Goal: Information Seeking & Learning: Learn about a topic

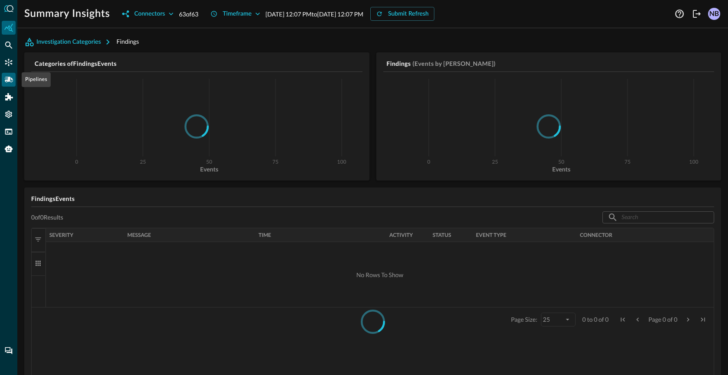
click at [9, 75] on icon "Pipelines" at bounding box center [8, 79] width 9 height 9
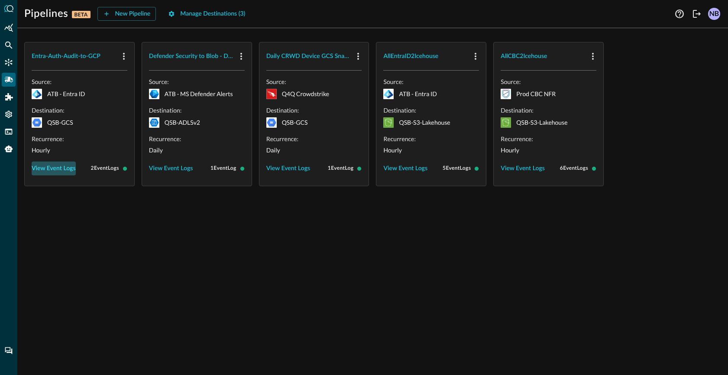
click at [42, 167] on button "View Event Logs" at bounding box center [54, 169] width 44 height 14
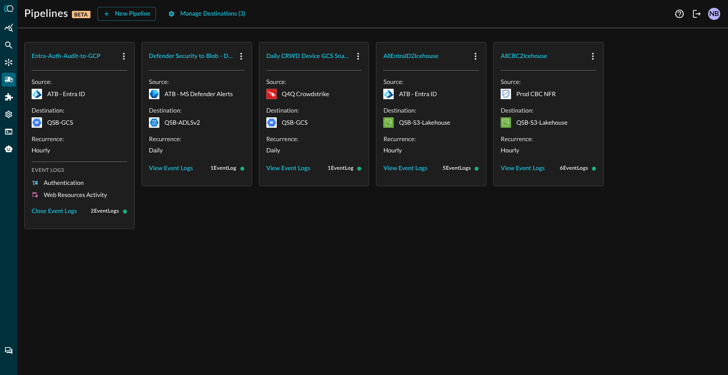
click at [113, 253] on div "Entra-Auth-Audit-to-GCP Source: ATB - Entra ID Destination: QSB-GCS Recurrence:…" at bounding box center [372, 205] width 711 height 340
click at [64, 264] on div "Entra-Auth-Audit-to-GCP Source: ATB - Entra ID Destination: QSB-GCS Recurrence:…" at bounding box center [372, 205] width 711 height 340
click at [131, 15] on button "New Pipeline" at bounding box center [126, 14] width 59 height 14
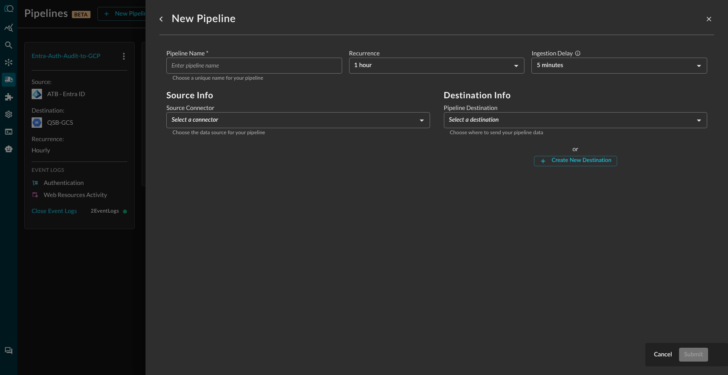
click at [228, 117] on body "Pipelines BETA New Pipeline Manage Destinations ( 3 ) NB Entra-Auth-Audit-to-GC…" at bounding box center [364, 187] width 728 height 375
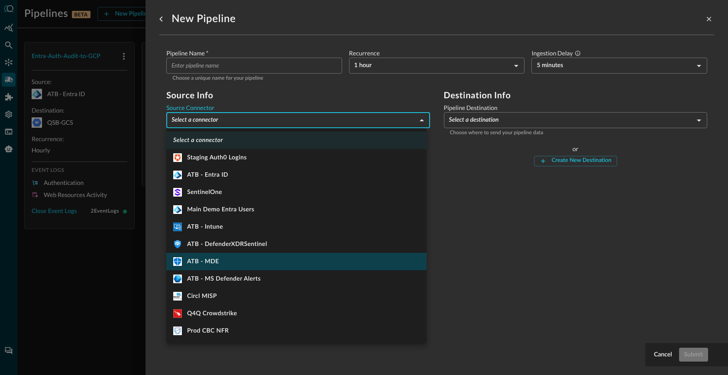
click at [223, 259] on li "ATB - MDE" at bounding box center [296, 261] width 260 height 17
type input "360"
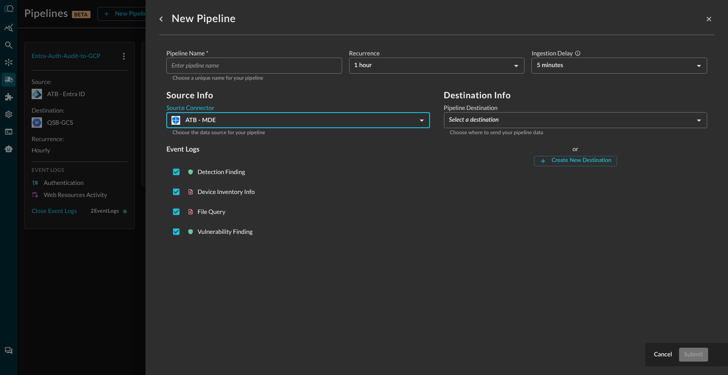
click at [476, 120] on body "Pipelines BETA New Pipeline Manage Destinations ( 3 ) NB Entra-Auth-Audit-to-GC…" at bounding box center [364, 187] width 728 height 375
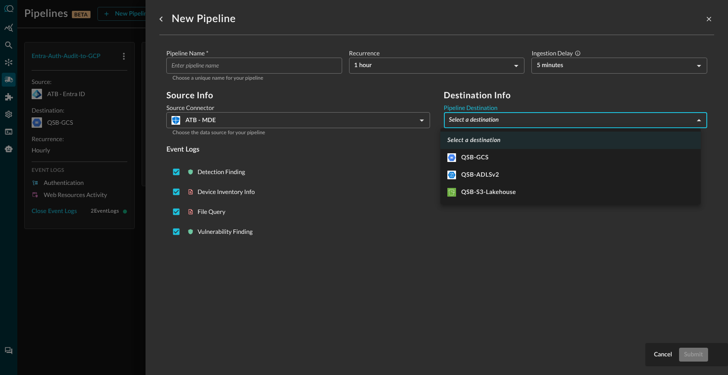
click at [109, 293] on div at bounding box center [364, 187] width 728 height 375
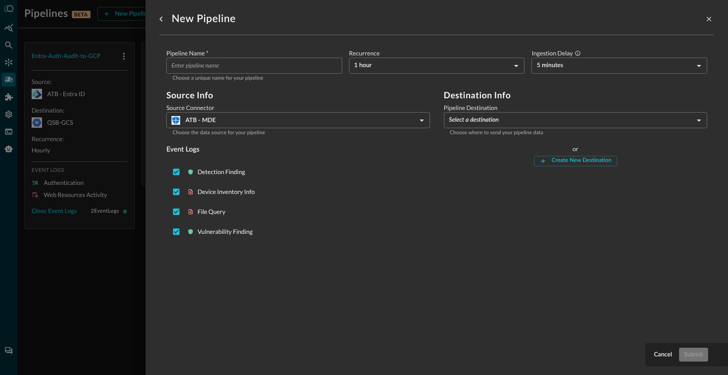
click at [128, 281] on div at bounding box center [364, 187] width 728 height 375
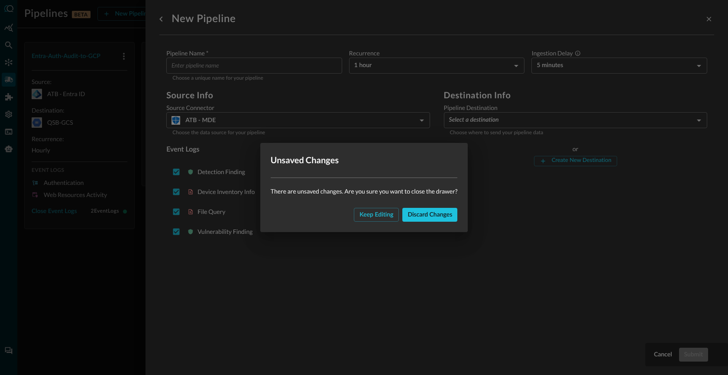
drag, startPoint x: 423, startPoint y: 214, endPoint x: 366, endPoint y: 259, distance: 72.2
click at [423, 214] on button "Discard changes" at bounding box center [429, 215] width 55 height 14
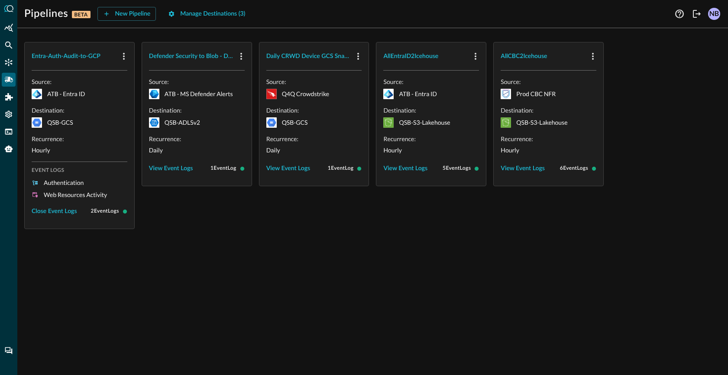
click at [68, 125] on p "QSB-GCS" at bounding box center [60, 122] width 26 height 9
click at [124, 55] on icon "button" at bounding box center [124, 56] width 2 height 7
click at [144, 74] on span "Edit" at bounding box center [140, 75] width 11 height 6
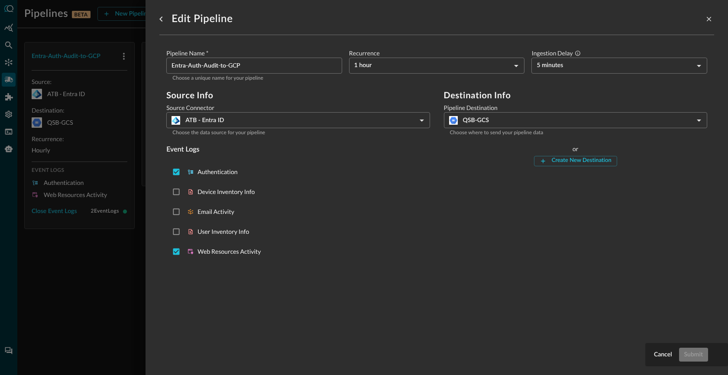
click at [120, 288] on div at bounding box center [364, 187] width 728 height 375
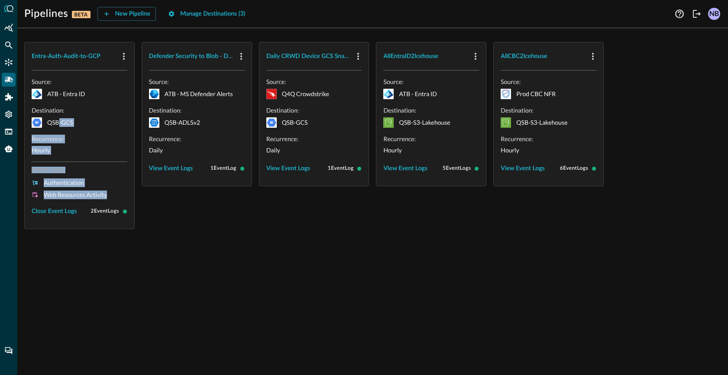
drag, startPoint x: 110, startPoint y: 198, endPoint x: 58, endPoint y: 116, distance: 97.4
click at [58, 118] on div "Source: ATB - Entra ID Destination: QSB-GCS Recurrence: Hourly Event Logs Authe…" at bounding box center [80, 148] width 96 height 141
click at [59, 121] on p "QSB-GCS" at bounding box center [60, 122] width 26 height 9
click at [61, 120] on p "QSB-GCS" at bounding box center [60, 122] width 26 height 9
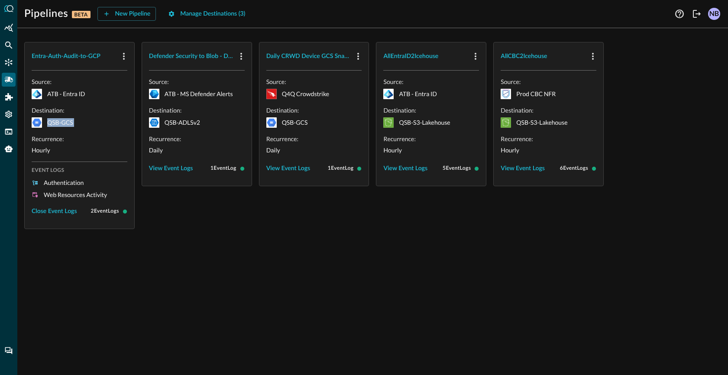
click at [61, 120] on p "QSB-GCS" at bounding box center [60, 122] width 26 height 9
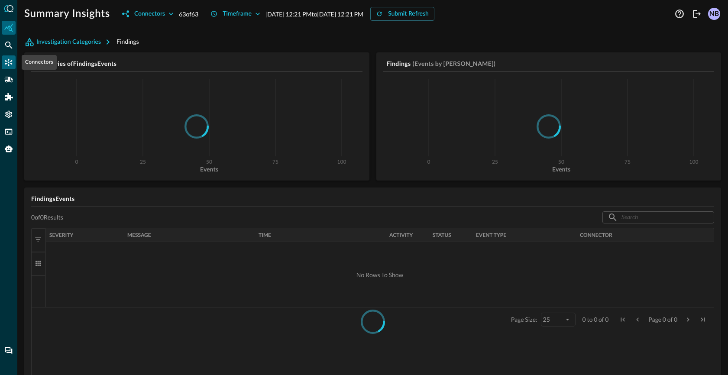
click at [11, 63] on icon "Connectors" at bounding box center [8, 62] width 7 height 7
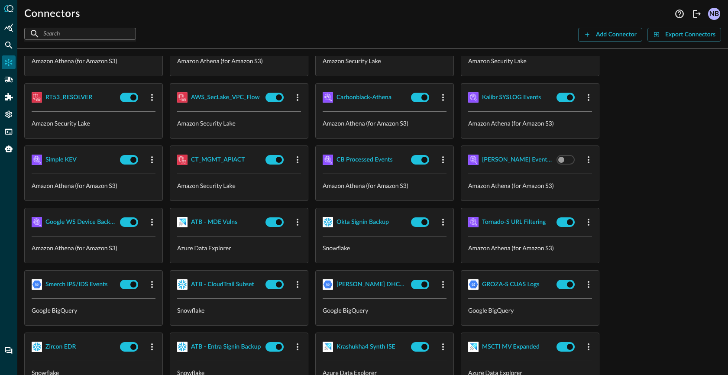
scroll to position [224, 0]
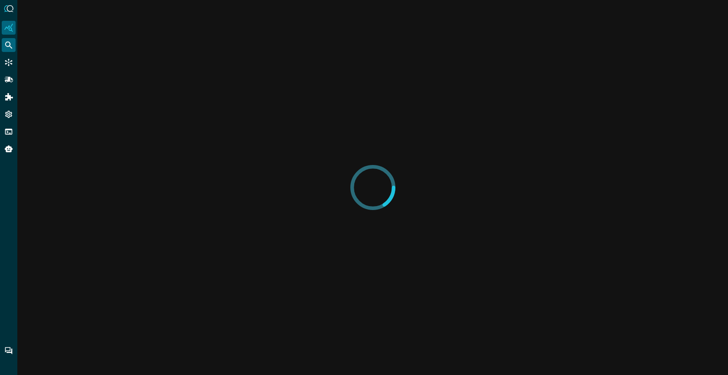
click at [8, 42] on icon "Federated Search" at bounding box center [8, 45] width 9 height 9
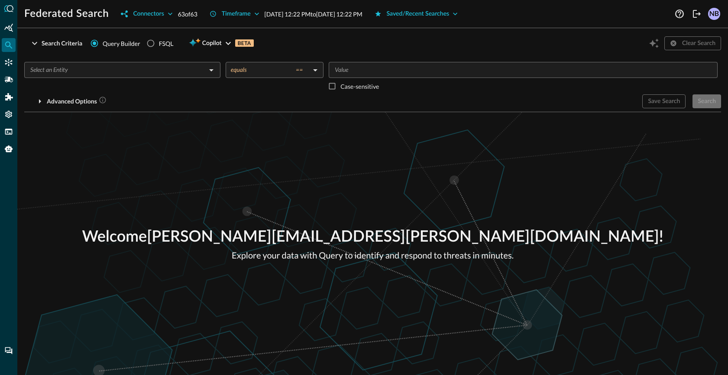
drag, startPoint x: 67, startPoint y: 64, endPoint x: 65, endPoint y: 71, distance: 7.7
click at [67, 64] on div "​" at bounding box center [122, 70] width 196 height 16
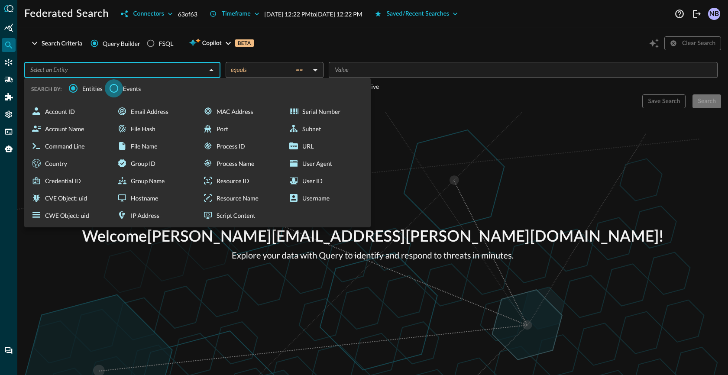
click at [120, 87] on input "Events" at bounding box center [114, 88] width 18 height 18
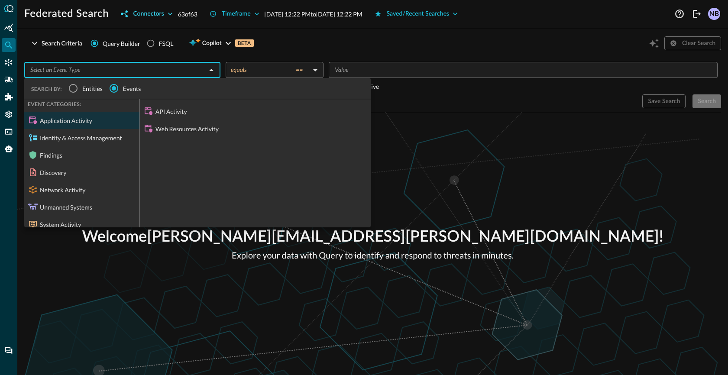
click at [170, 10] on icon "button" at bounding box center [170, 14] width 9 height 9
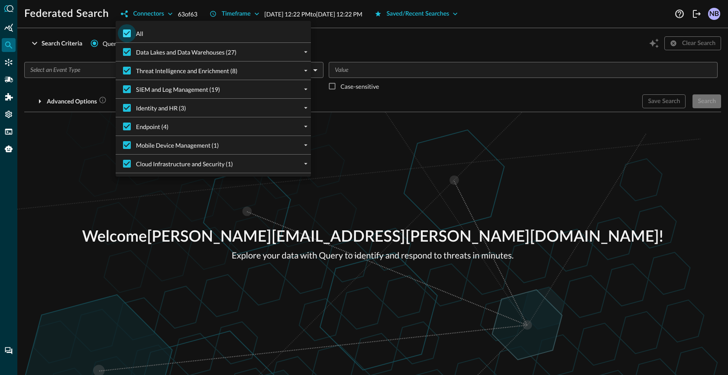
click at [128, 29] on input "All" at bounding box center [127, 33] width 18 height 18
checkbox input "false"
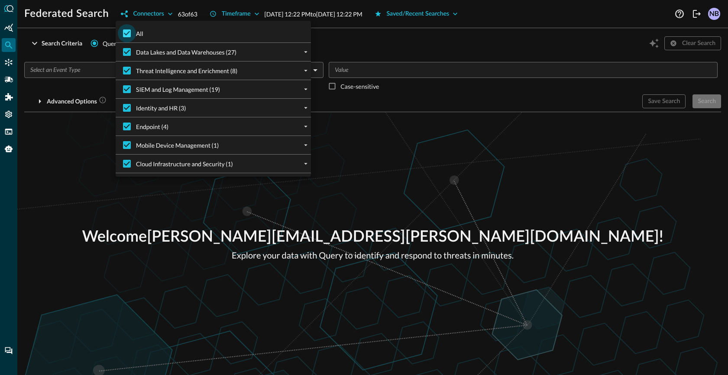
checkbox input "false"
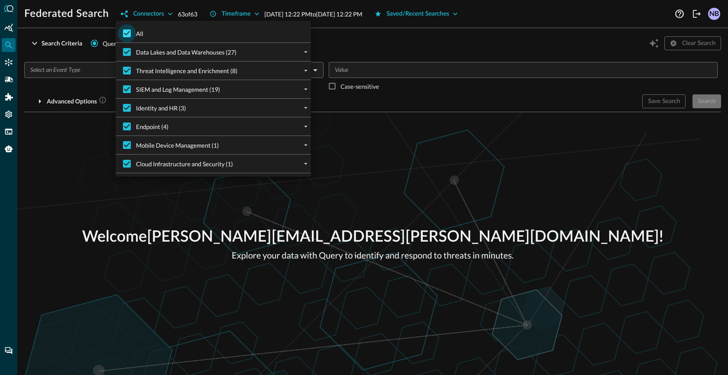
checkbox input "false"
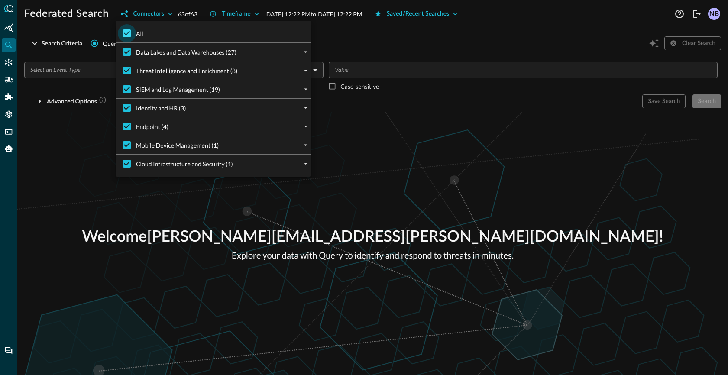
checkbox input "false"
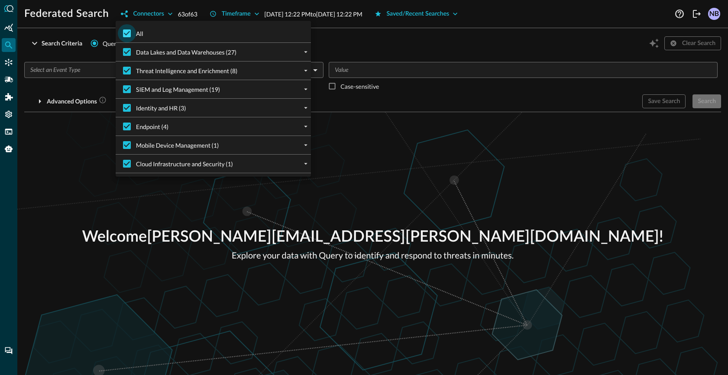
checkbox input "false"
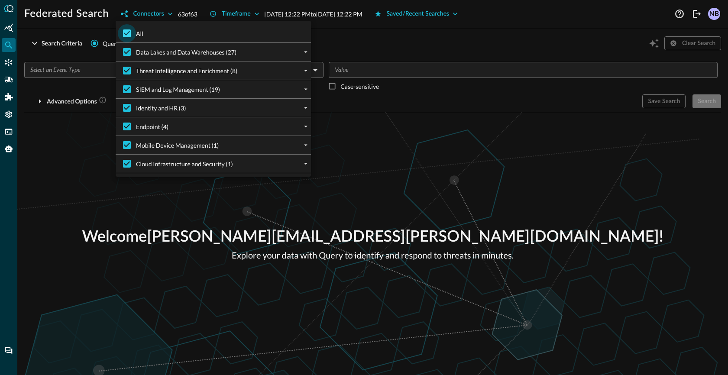
checkbox input "false"
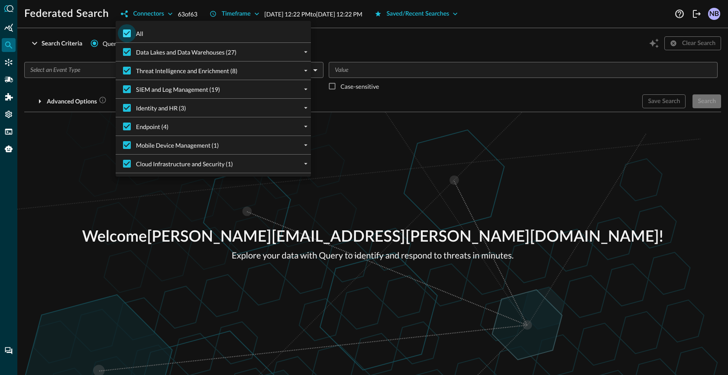
checkbox input "false"
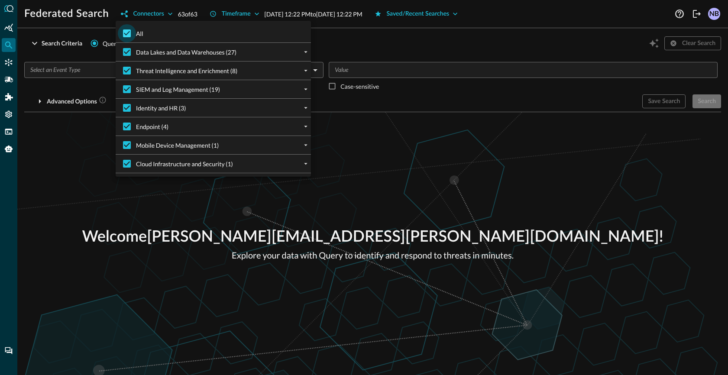
checkbox input "false"
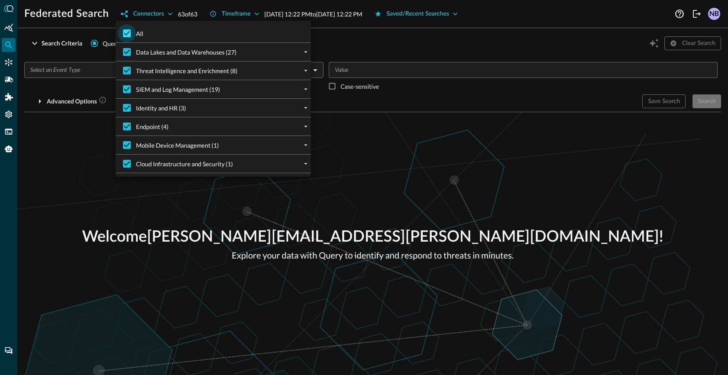
checkbox input "false"
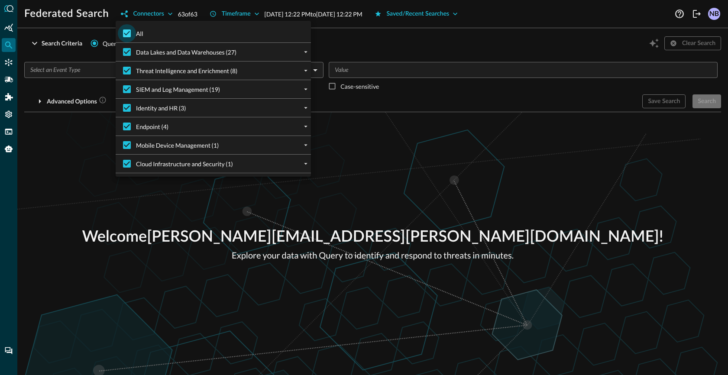
checkbox input "false"
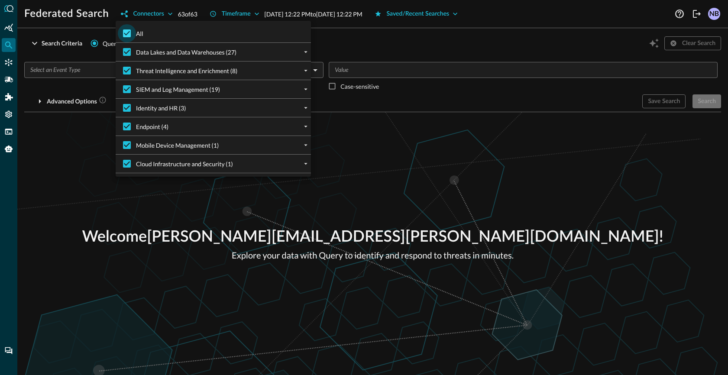
checkbox input "false"
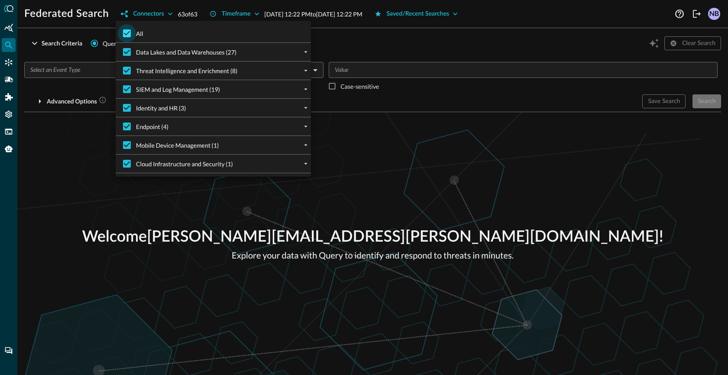
checkbox input "false"
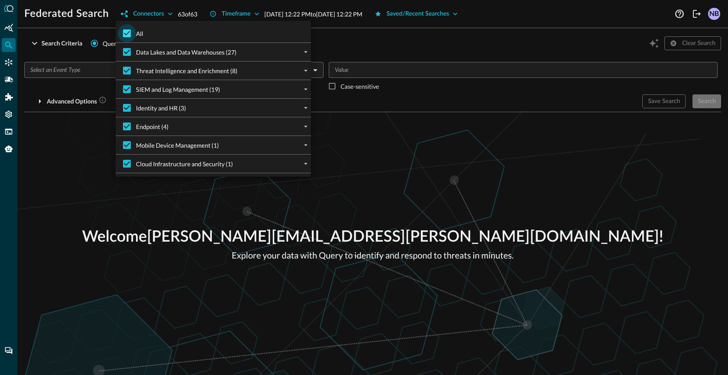
checkbox input "false"
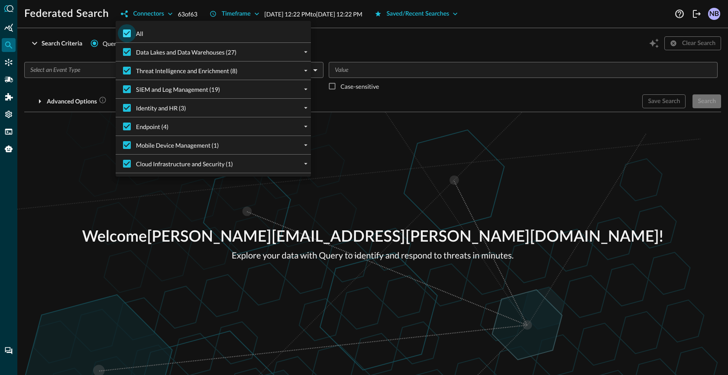
checkbox input "false"
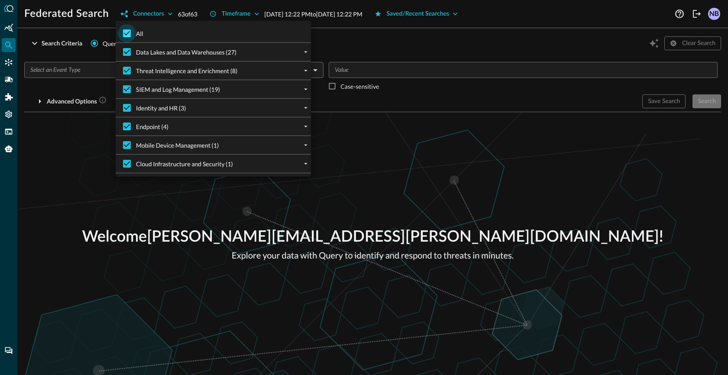
checkbox input "false"
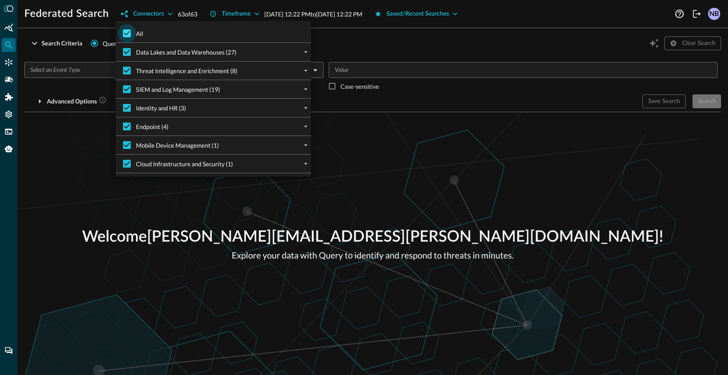
checkbox input "false"
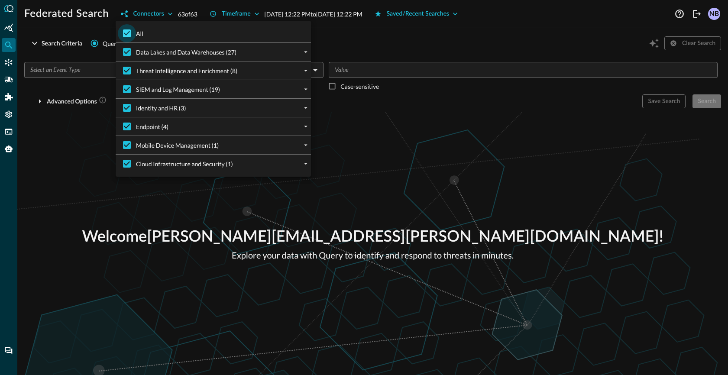
checkbox input "false"
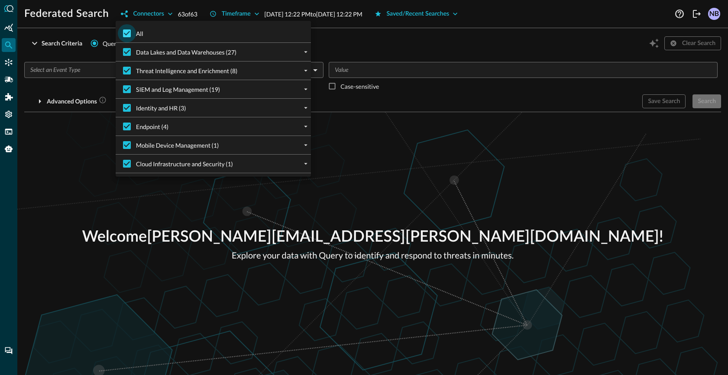
checkbox input "false"
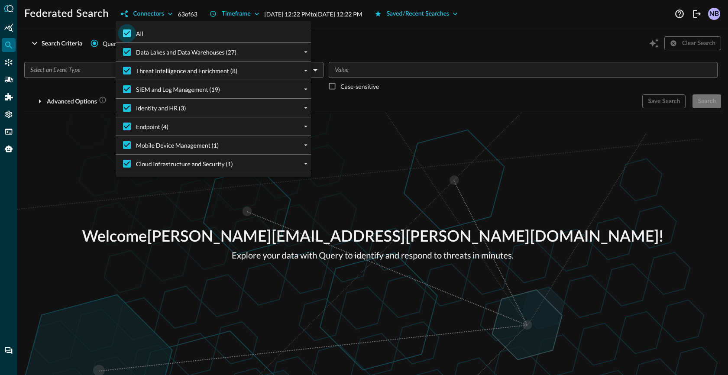
checkbox input "false"
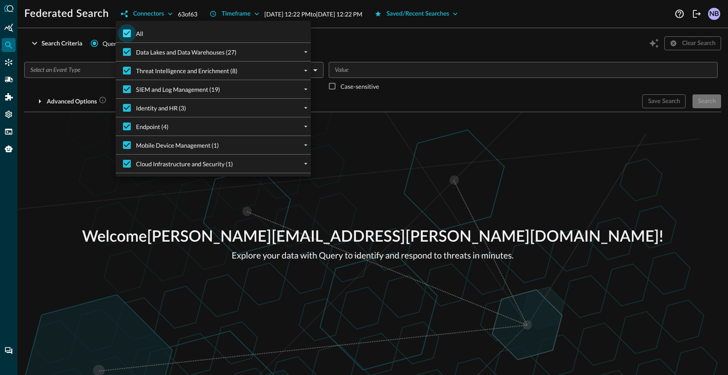
checkbox input "false"
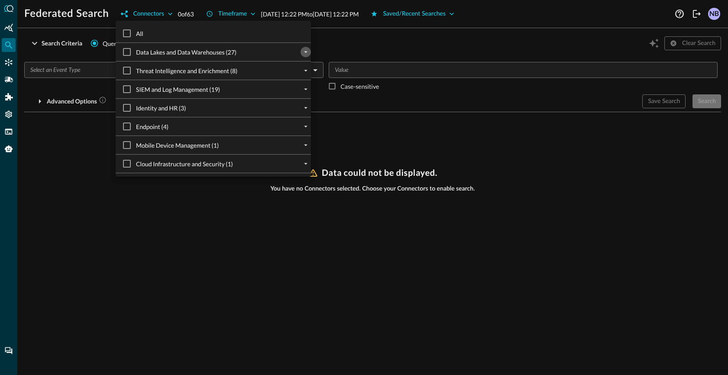
drag, startPoint x: 308, startPoint y: 55, endPoint x: 263, endPoint y: 88, distance: 56.0
click at [308, 55] on icon "expand" at bounding box center [306, 52] width 8 height 8
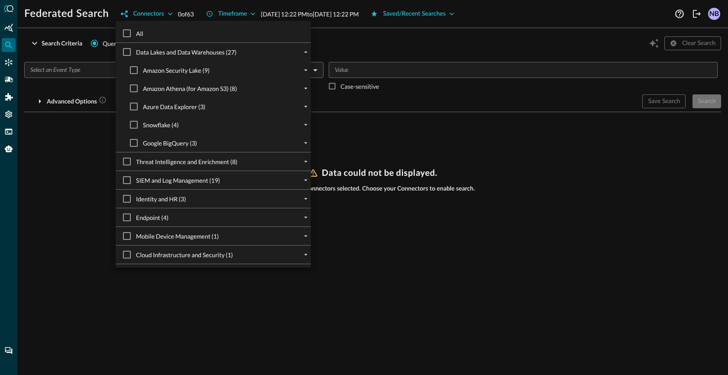
drag, startPoint x: 304, startPoint y: 140, endPoint x: 296, endPoint y: 145, distance: 9.3
click at [305, 140] on icon "expand" at bounding box center [306, 143] width 8 height 8
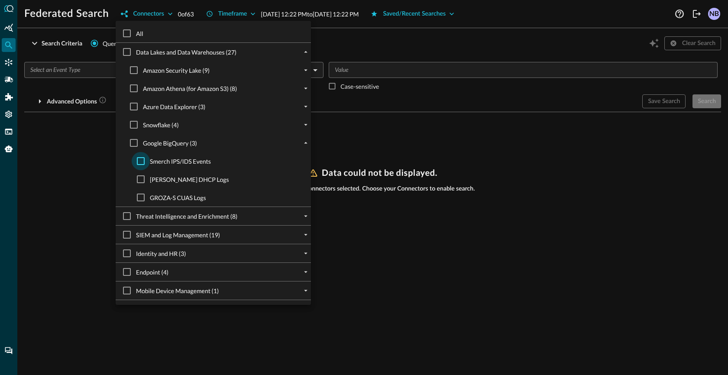
click at [143, 164] on input "Smerch IPS/IDS Events" at bounding box center [141, 161] width 18 height 18
checkbox input "true"
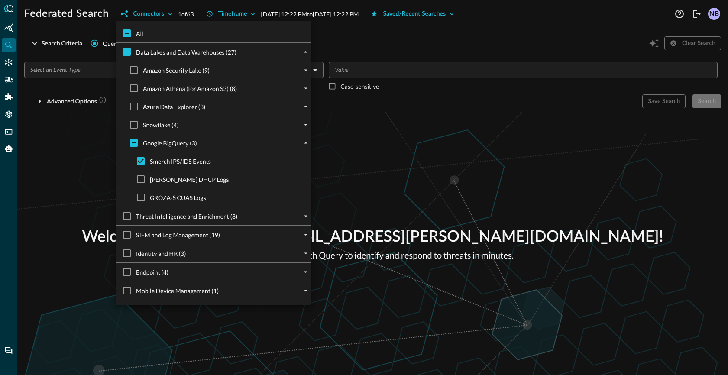
click at [417, 44] on div at bounding box center [364, 187] width 728 height 375
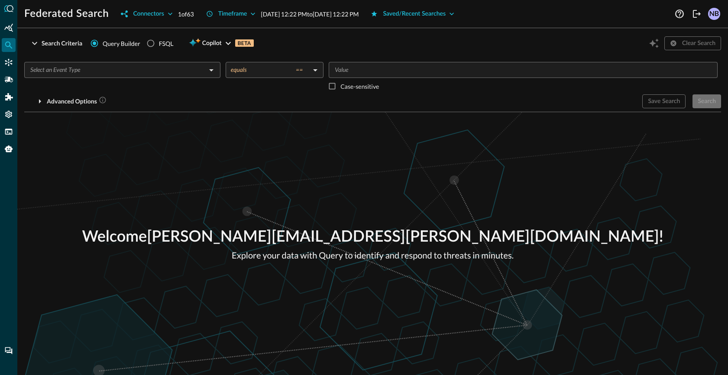
click at [135, 67] on input "text" at bounding box center [115, 70] width 177 height 11
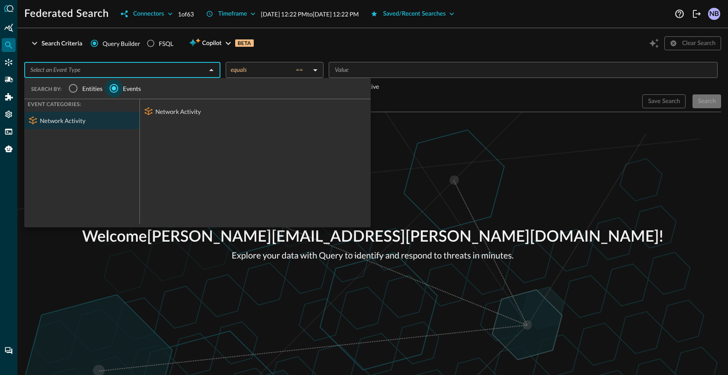
click at [116, 87] on input "Events" at bounding box center [114, 88] width 18 height 18
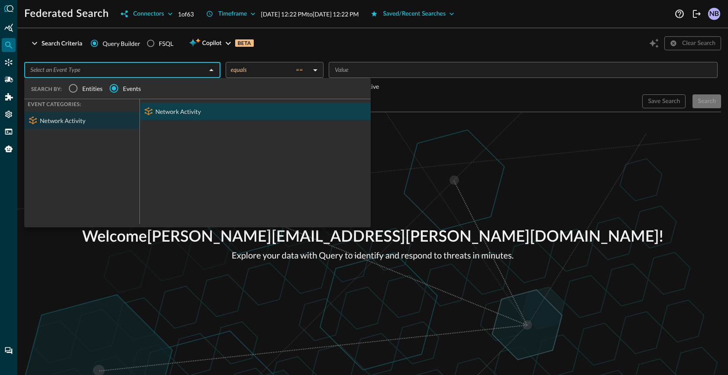
click at [166, 104] on div "Network Activity" at bounding box center [255, 111] width 231 height 17
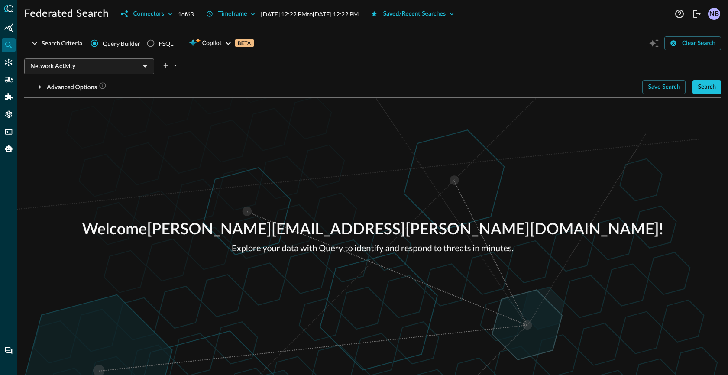
drag, startPoint x: 335, startPoint y: 42, endPoint x: 343, endPoint y: 55, distance: 15.1
click at [336, 42] on div "Search Criteria Query Builder FSQL Copilot BETA Clear Search" at bounding box center [372, 43] width 697 height 16
